Goal: Task Accomplishment & Management: Manage account settings

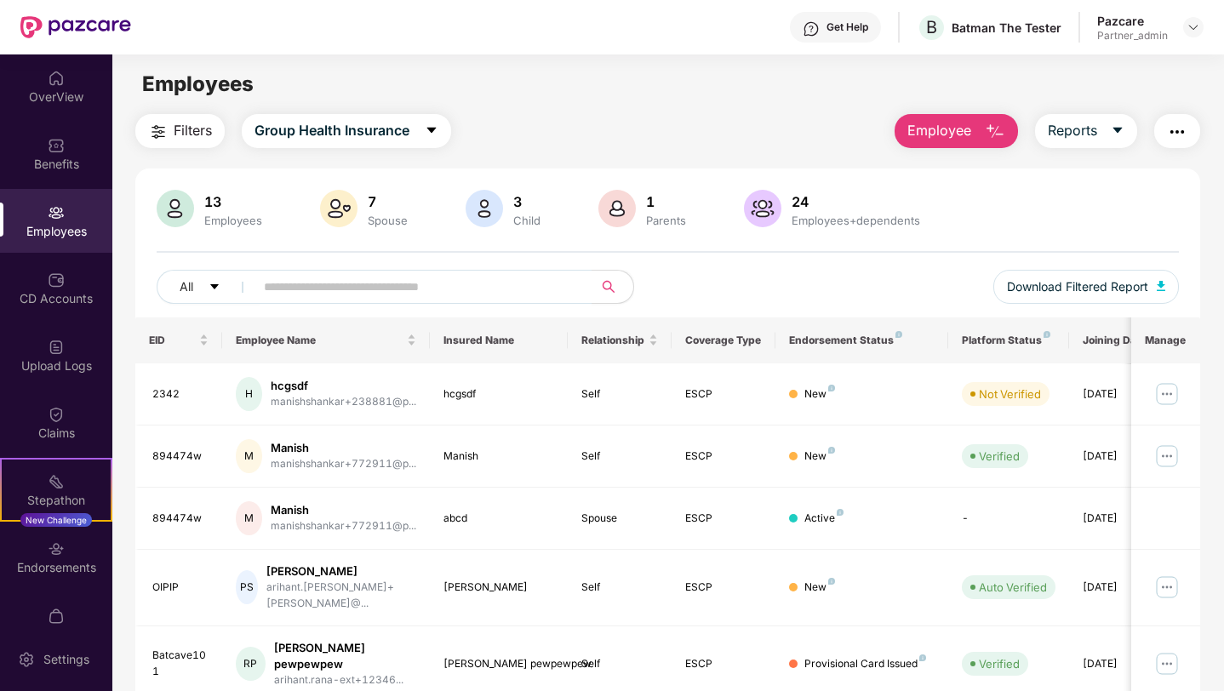
click at [1198, 17] on div at bounding box center [1193, 27] width 20 height 20
click at [1193, 25] on img at bounding box center [1193, 27] width 14 height 14
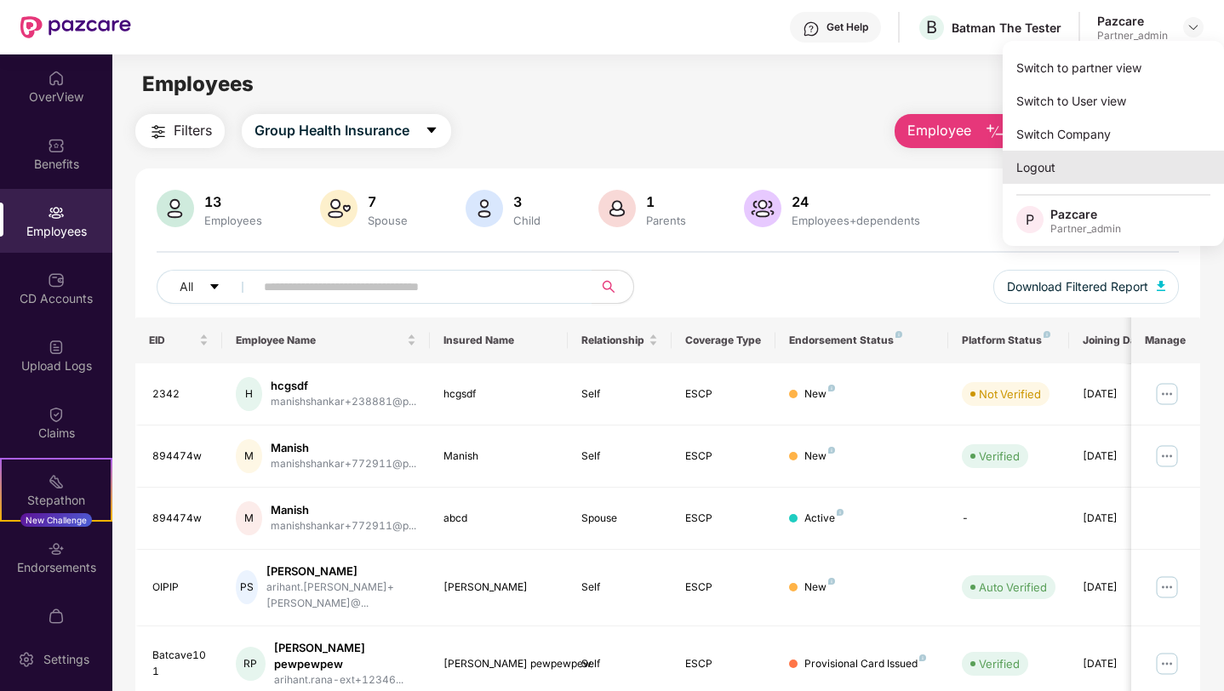
click at [1060, 161] on div "Logout" at bounding box center [1113, 167] width 221 height 33
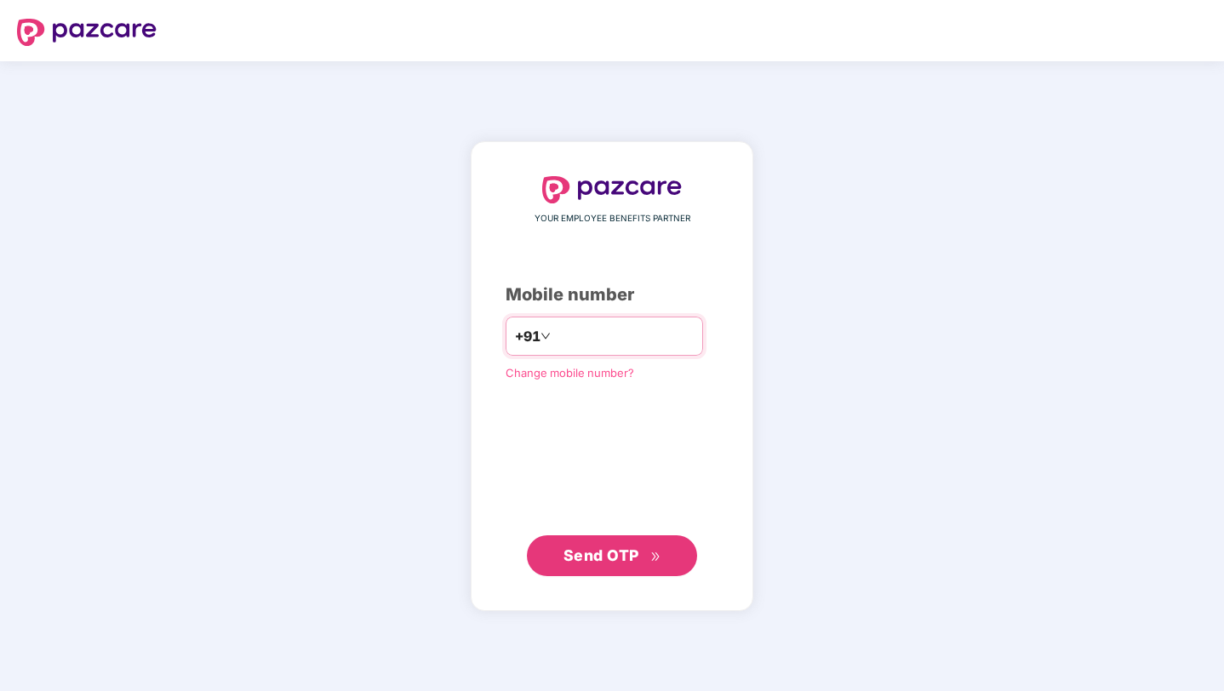
type input "**********"
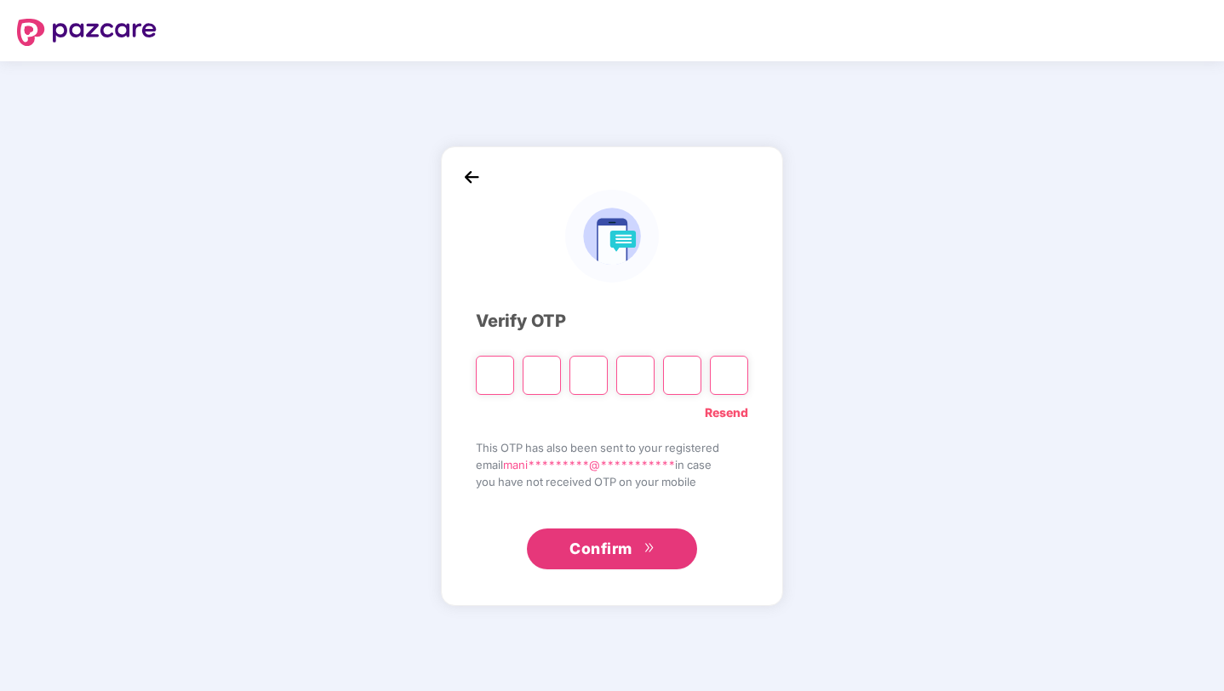
paste input "*"
type input "*"
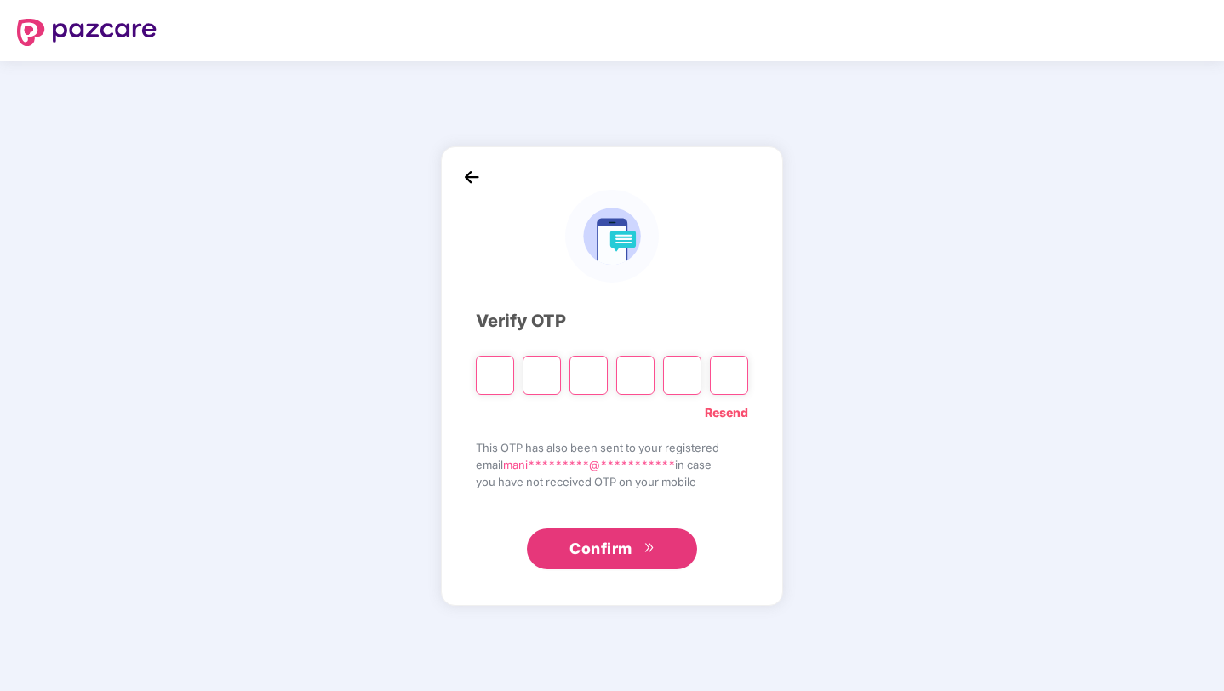
type input "*"
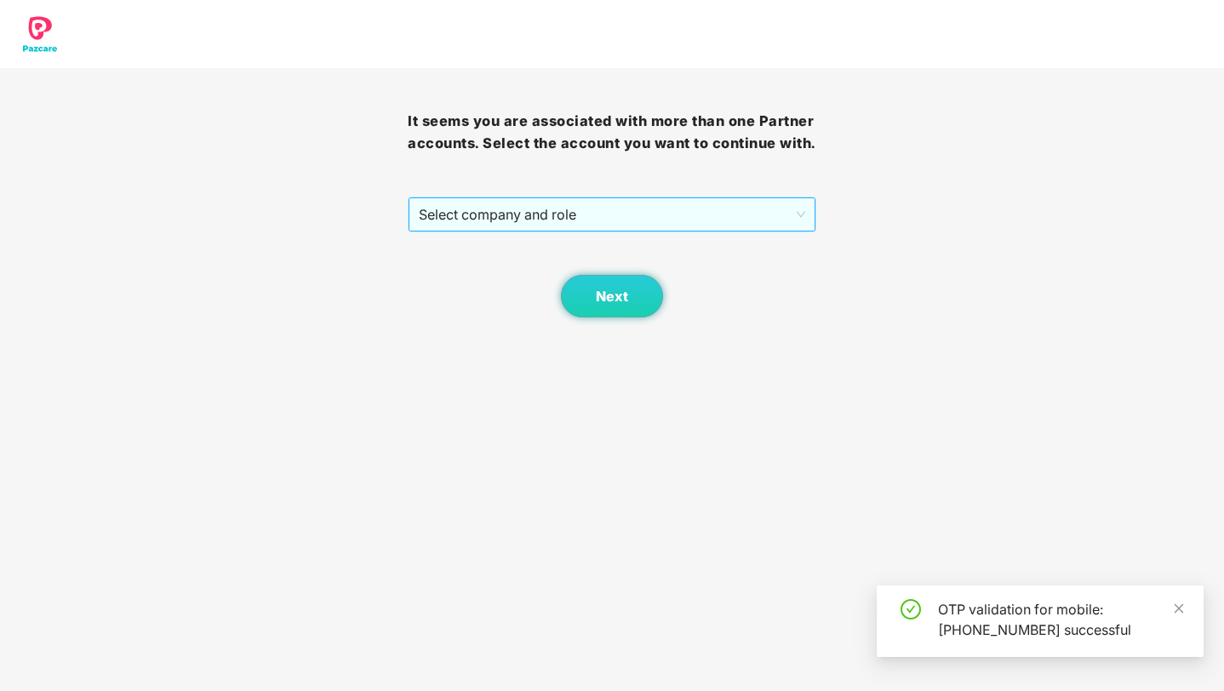
click at [634, 226] on span "Select company and role" at bounding box center [612, 214] width 386 height 32
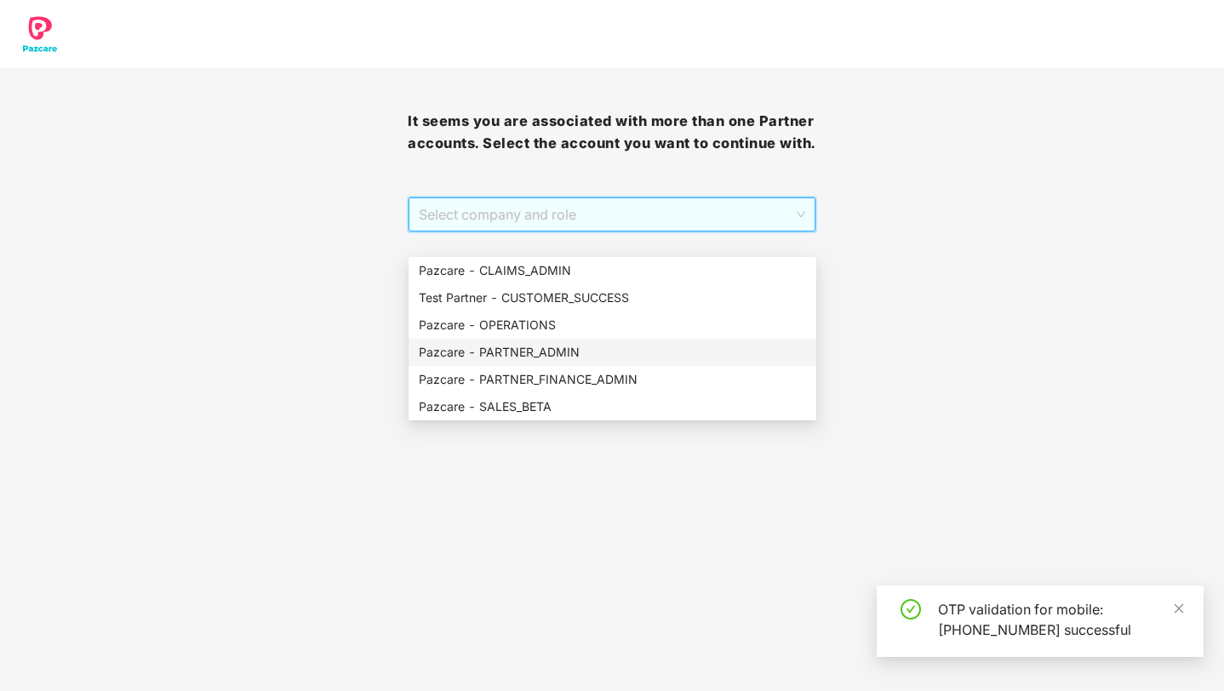
click at [584, 349] on div "Pazcare - PARTNER_ADMIN" at bounding box center [612, 352] width 387 height 19
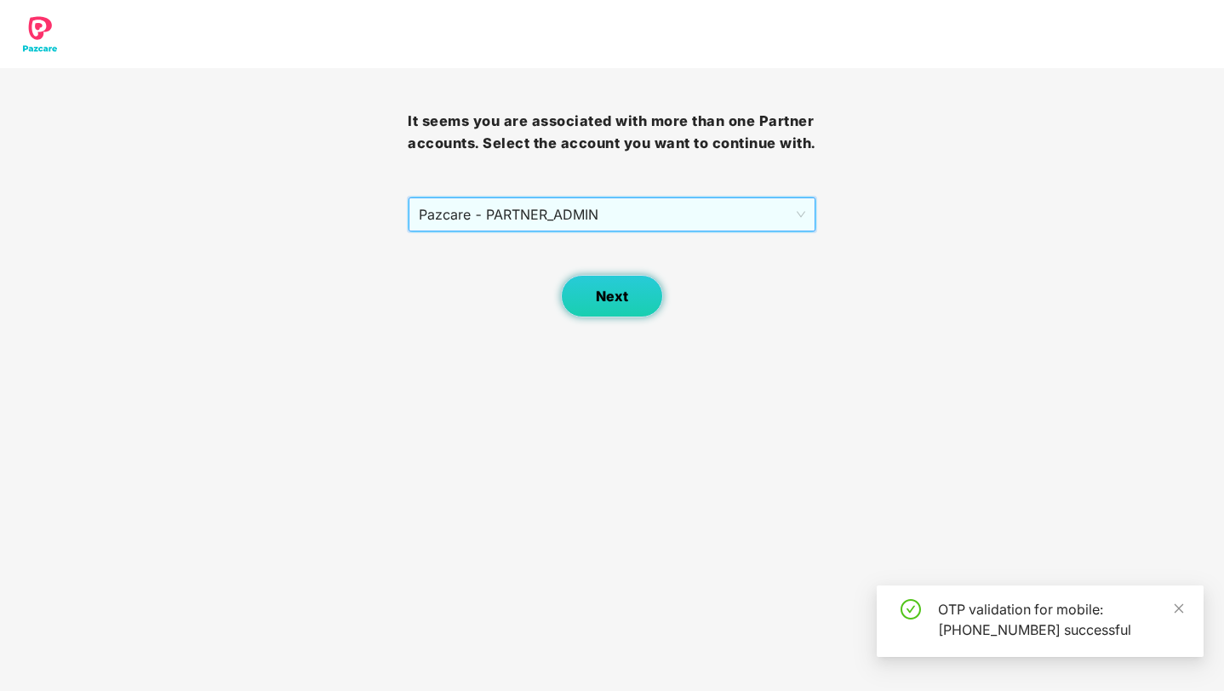
click at [620, 305] on span "Next" at bounding box center [612, 297] width 32 height 16
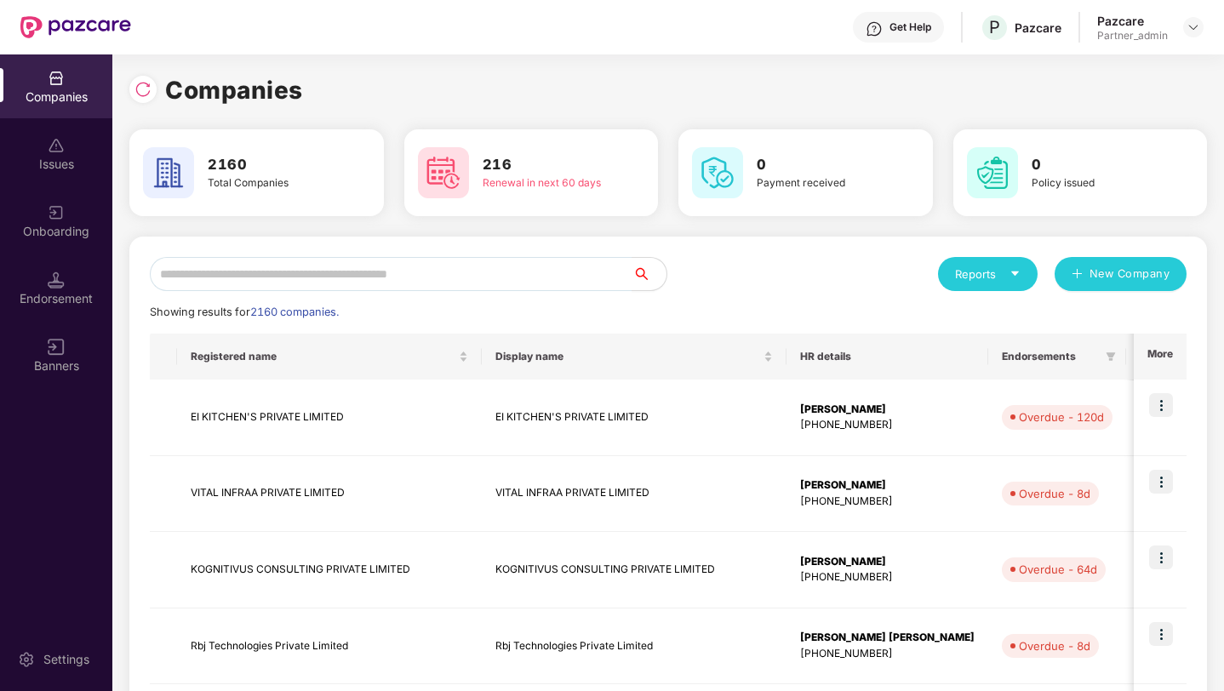
click at [860, 276] on div "Reports New Company" at bounding box center [927, 274] width 518 height 34
